Goal: Information Seeking & Learning: Learn about a topic

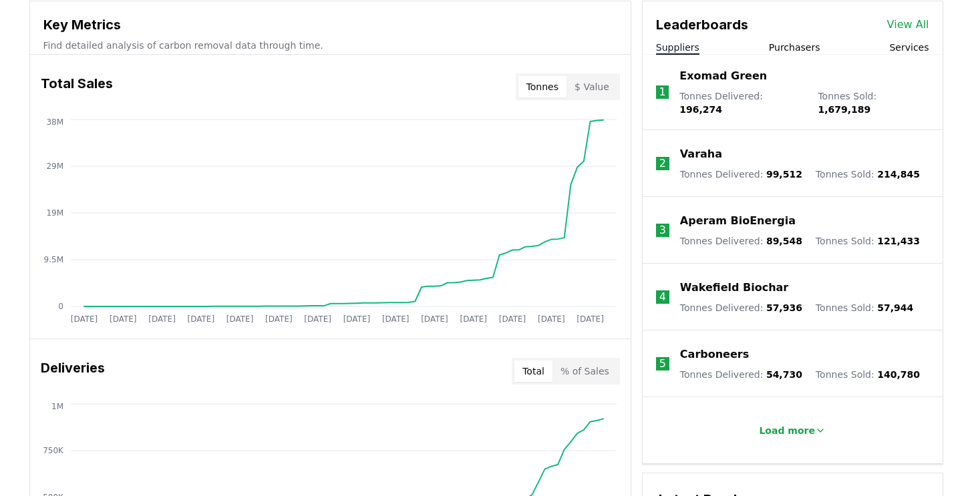
scroll to position [493, 0]
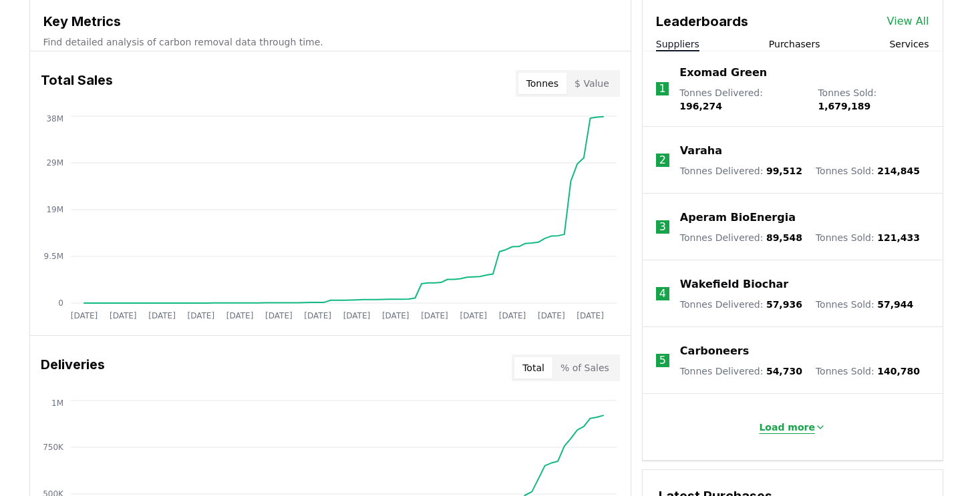
click at [808, 421] on p "Load more" at bounding box center [787, 427] width 56 height 13
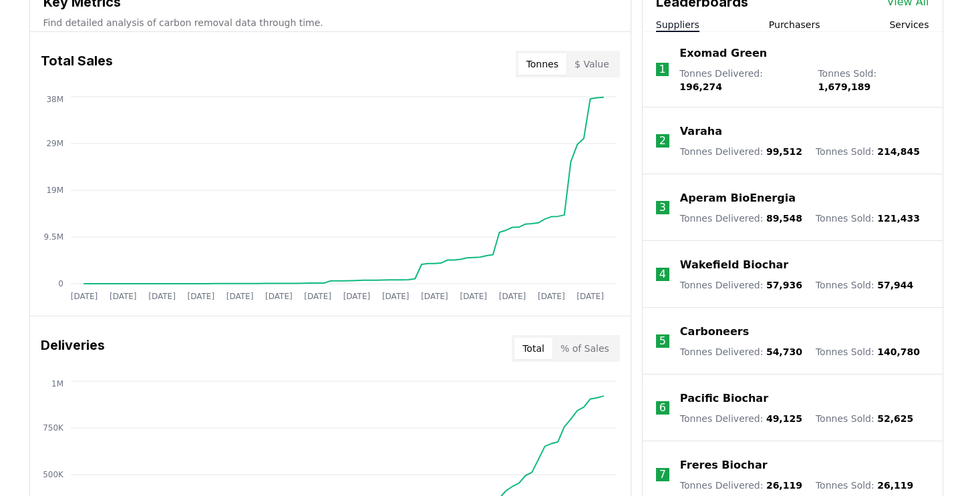
scroll to position [510, 0]
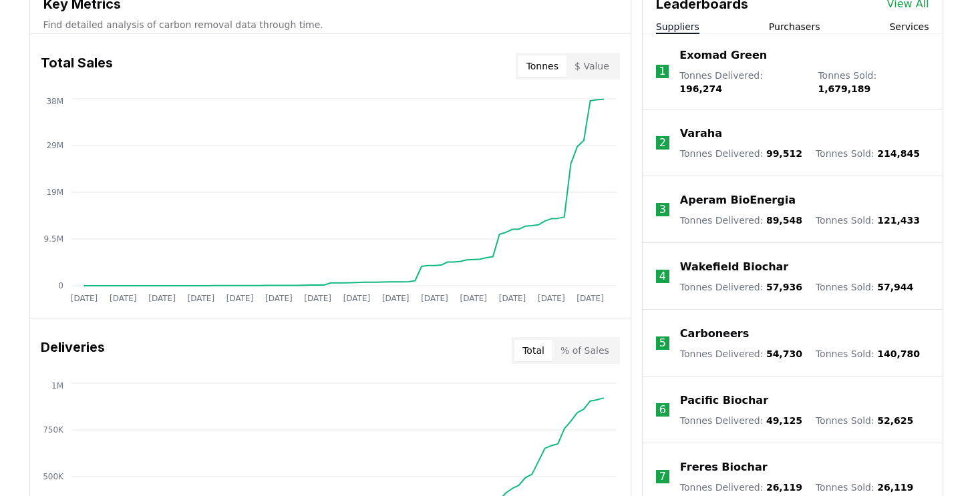
click at [692, 126] on p "Varaha" at bounding box center [701, 134] width 42 height 16
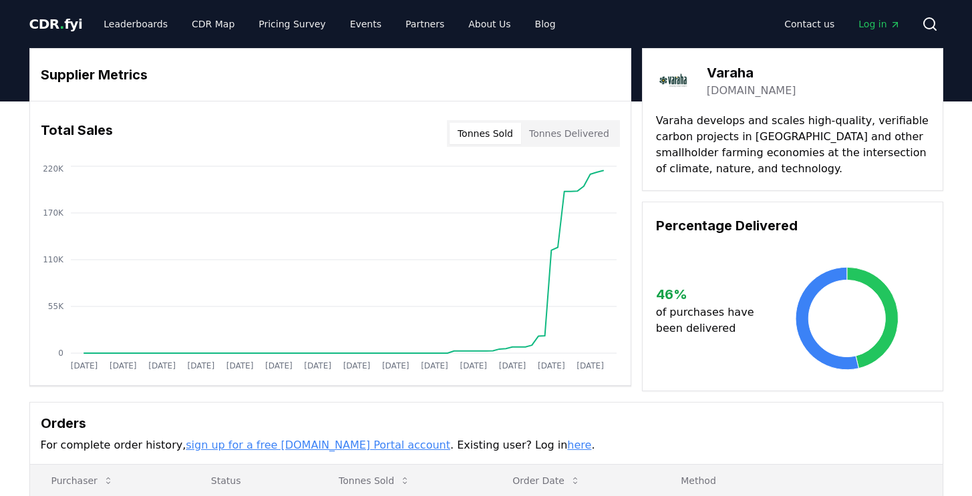
click at [676, 78] on img at bounding box center [674, 80] width 37 height 37
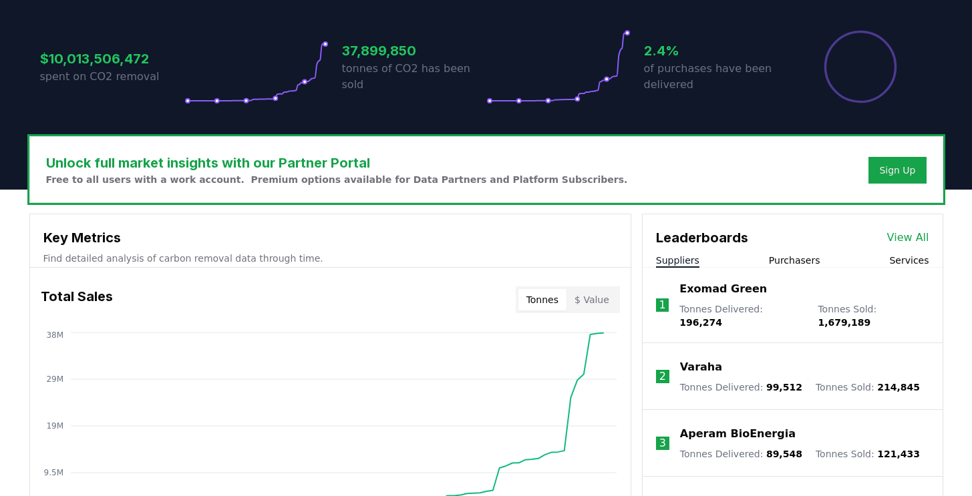
scroll to position [267, 0]
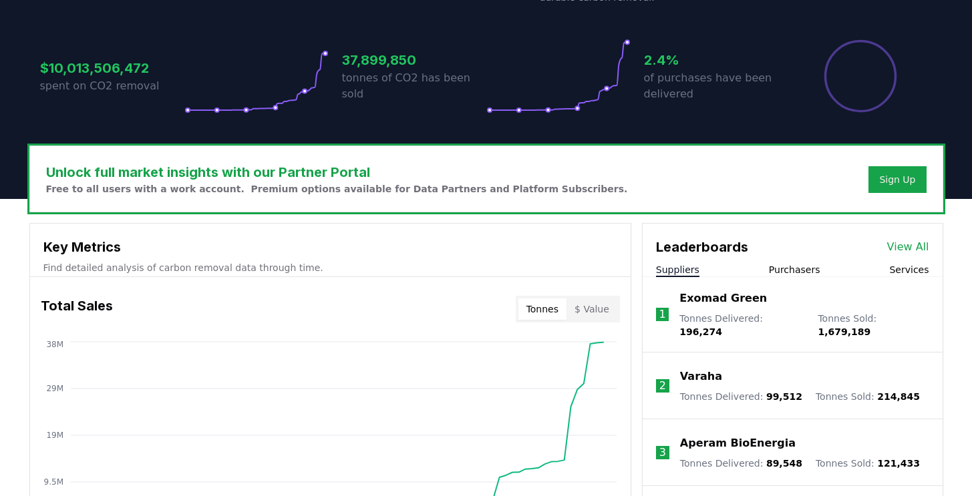
click at [797, 272] on button "Purchasers" at bounding box center [794, 269] width 51 height 13
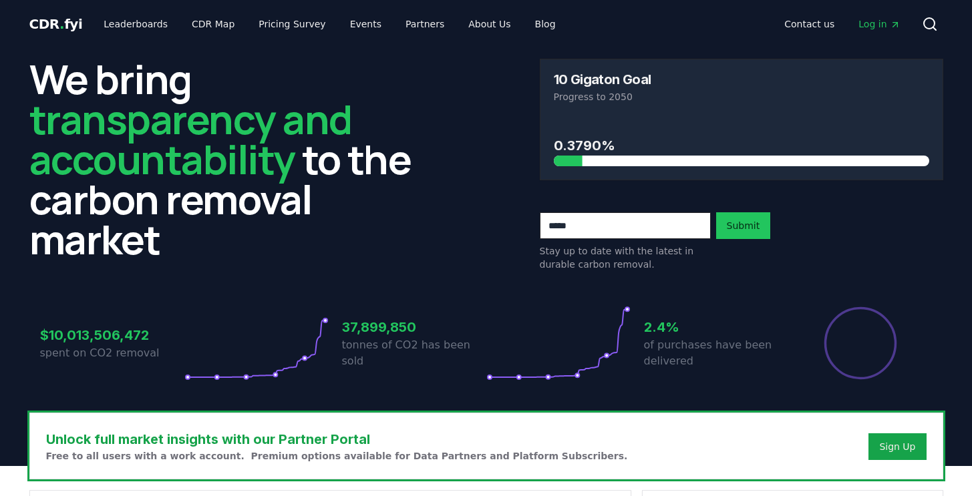
click at [876, 24] on span "Log in" at bounding box center [878, 23] width 41 height 13
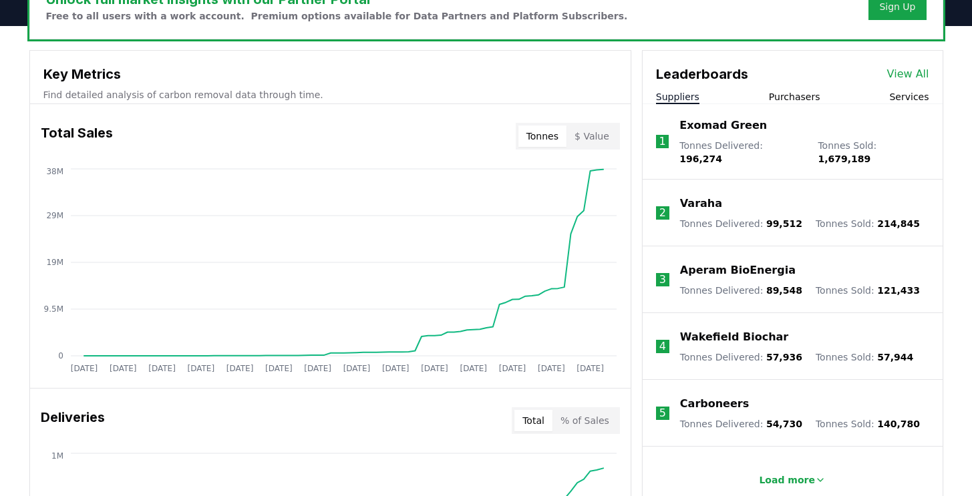
scroll to position [484, 0]
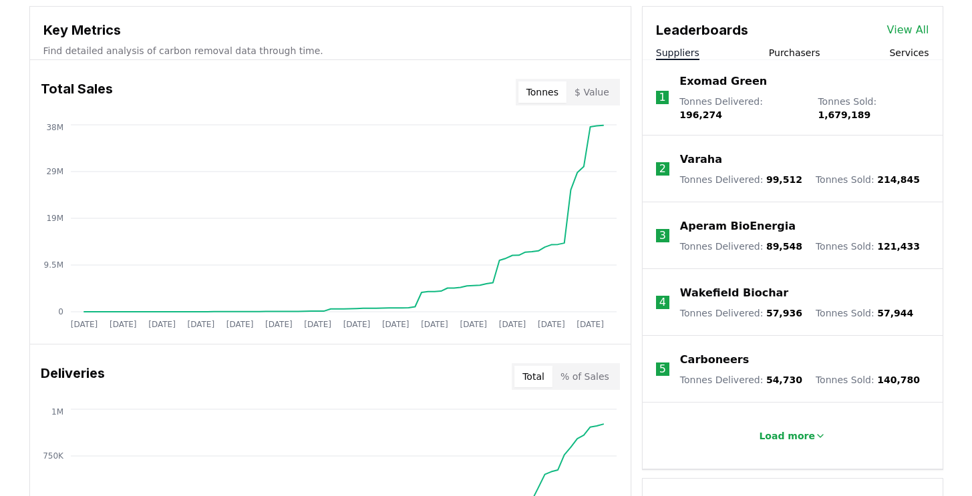
click at [789, 53] on button "Purchasers" at bounding box center [794, 52] width 51 height 13
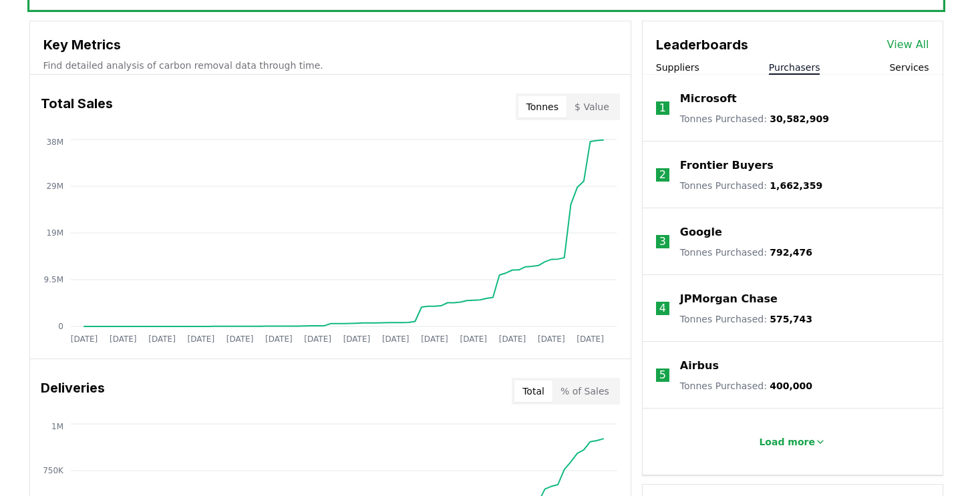
scroll to position [466, 0]
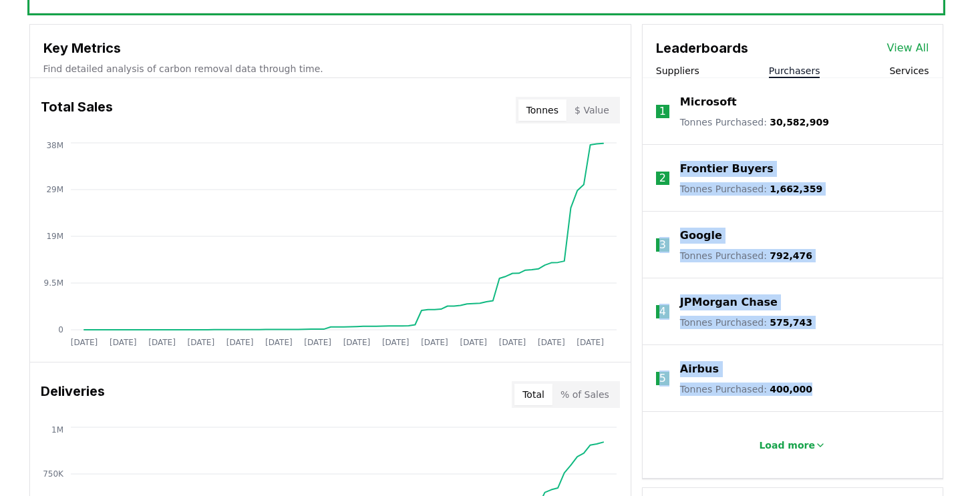
drag, startPoint x: 822, startPoint y: 385, endPoint x: 885, endPoint y: 181, distance: 213.7
click at [694, 146] on ol "1 Microsoft Tonnes Purchased : 30,582,909 2 Frontier Buyers Tonnes Purchased : …" at bounding box center [793, 278] width 300 height 401
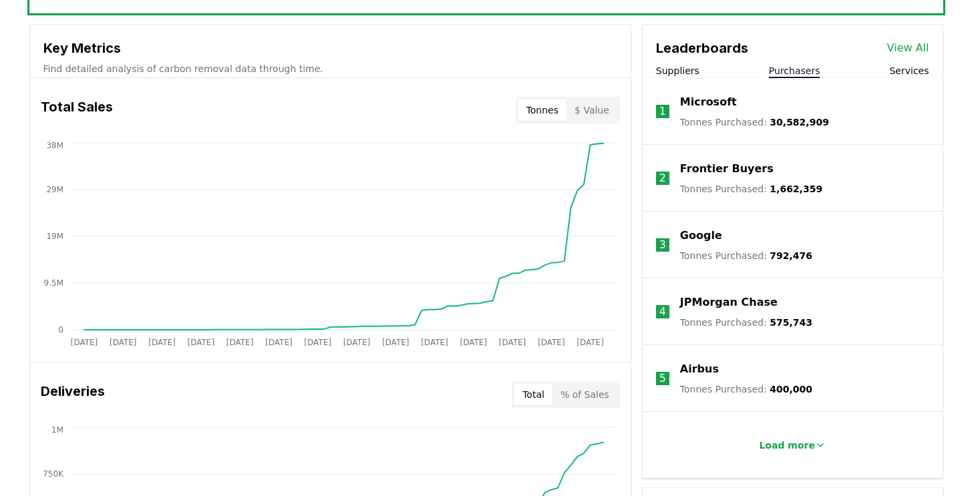
click at [366, 33] on div "Key Metrics Find detailed analysis of carbon removal data through time." at bounding box center [330, 51] width 601 height 53
click at [790, 446] on p "Load more" at bounding box center [787, 445] width 56 height 13
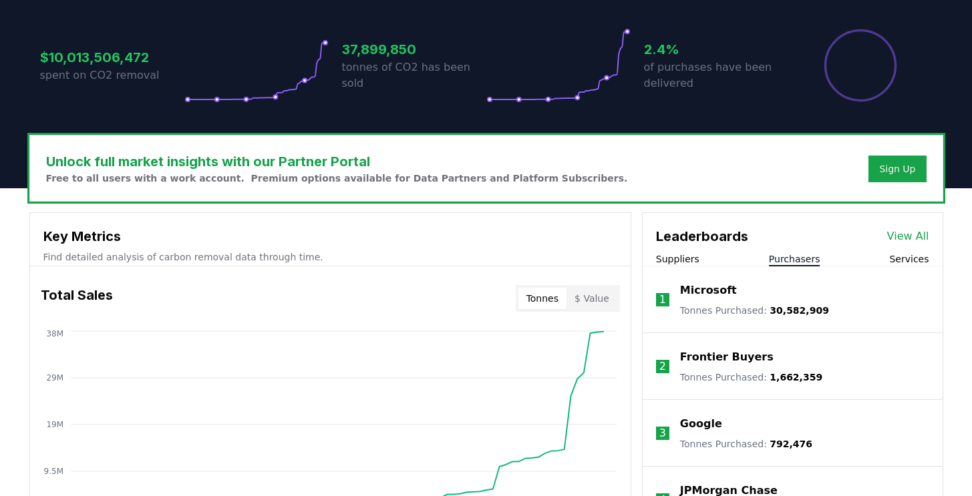
scroll to position [277, 0]
